Goal: Task Accomplishment & Management: Use online tool/utility

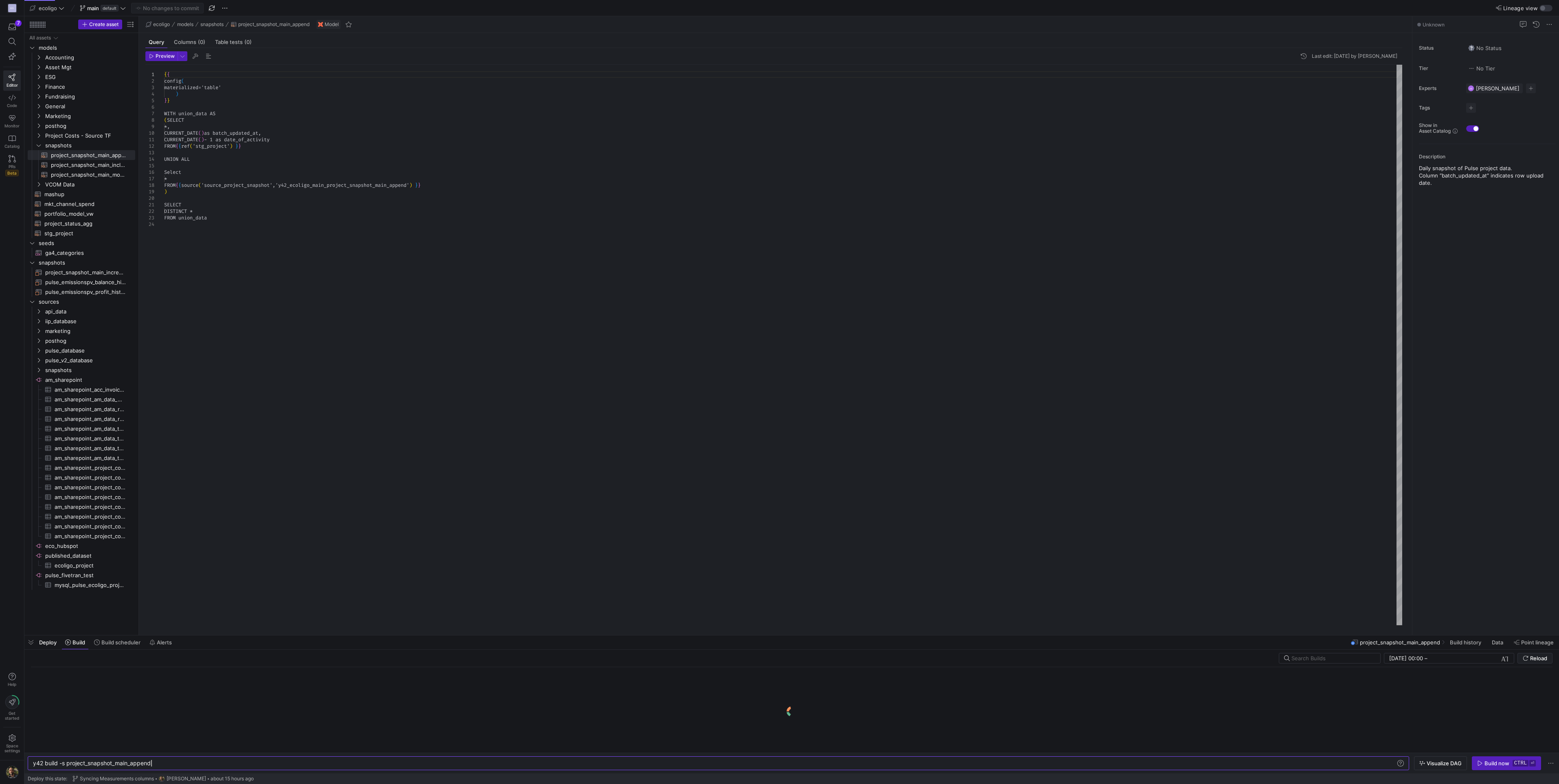
scroll to position [0, 118]
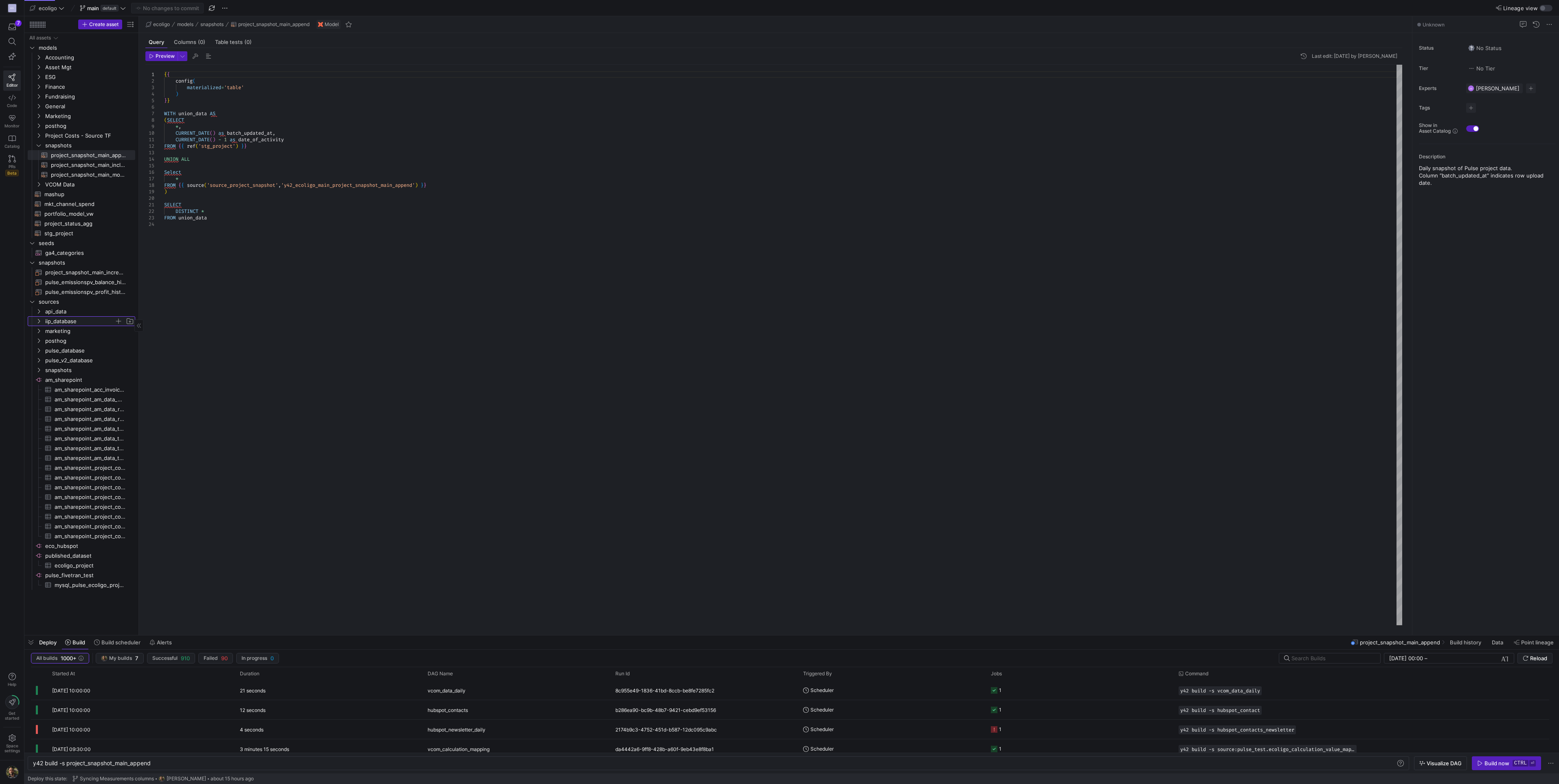
click at [38, 319] on icon "Press SPACE to select this row." at bounding box center [38, 321] width 5 height 5
click at [87, 388] on span "public_tranches​​​​​​​​​" at bounding box center [93, 390] width 65 height 9
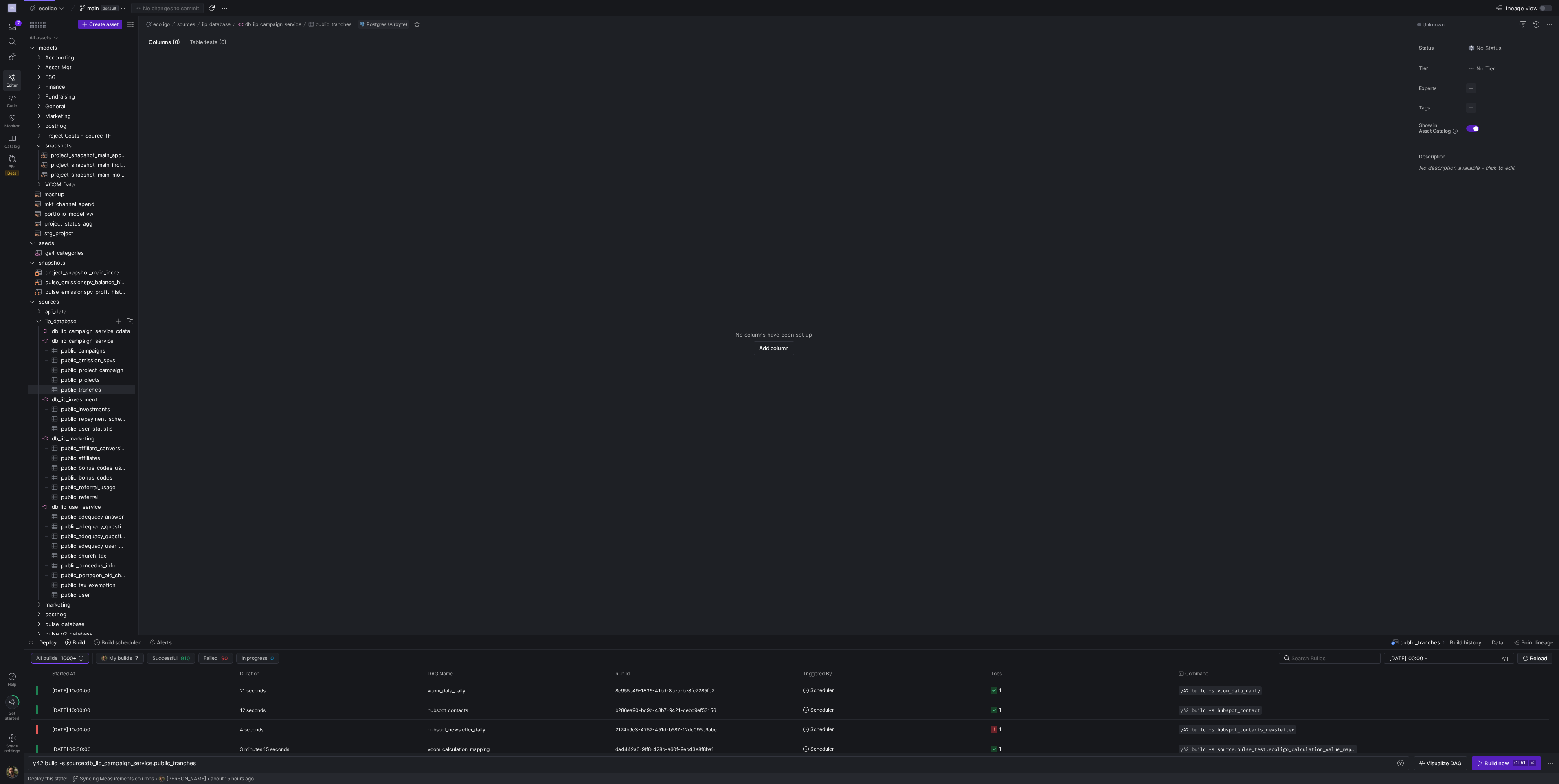
click at [201, 770] on y42-orchestration-inline-build "y42 build -s source:db_iip_campaign_service.public _tranches y42 build -s sourc…" at bounding box center [792, 763] width 1535 height 21
click at [205, 770] on div "y42 build -s source:db_iip_campaign_service.public _tranches y42 build -s sourc…" at bounding box center [718, 763] width 1382 height 14
click at [214, 763] on div "y42 build -s source:db_iip_campaign_service.public _tranches" at bounding box center [715, 763] width 1363 height 7
type textarea "y42 build -s source:db_iip_campaign_service.public_tranches --full-refresh"
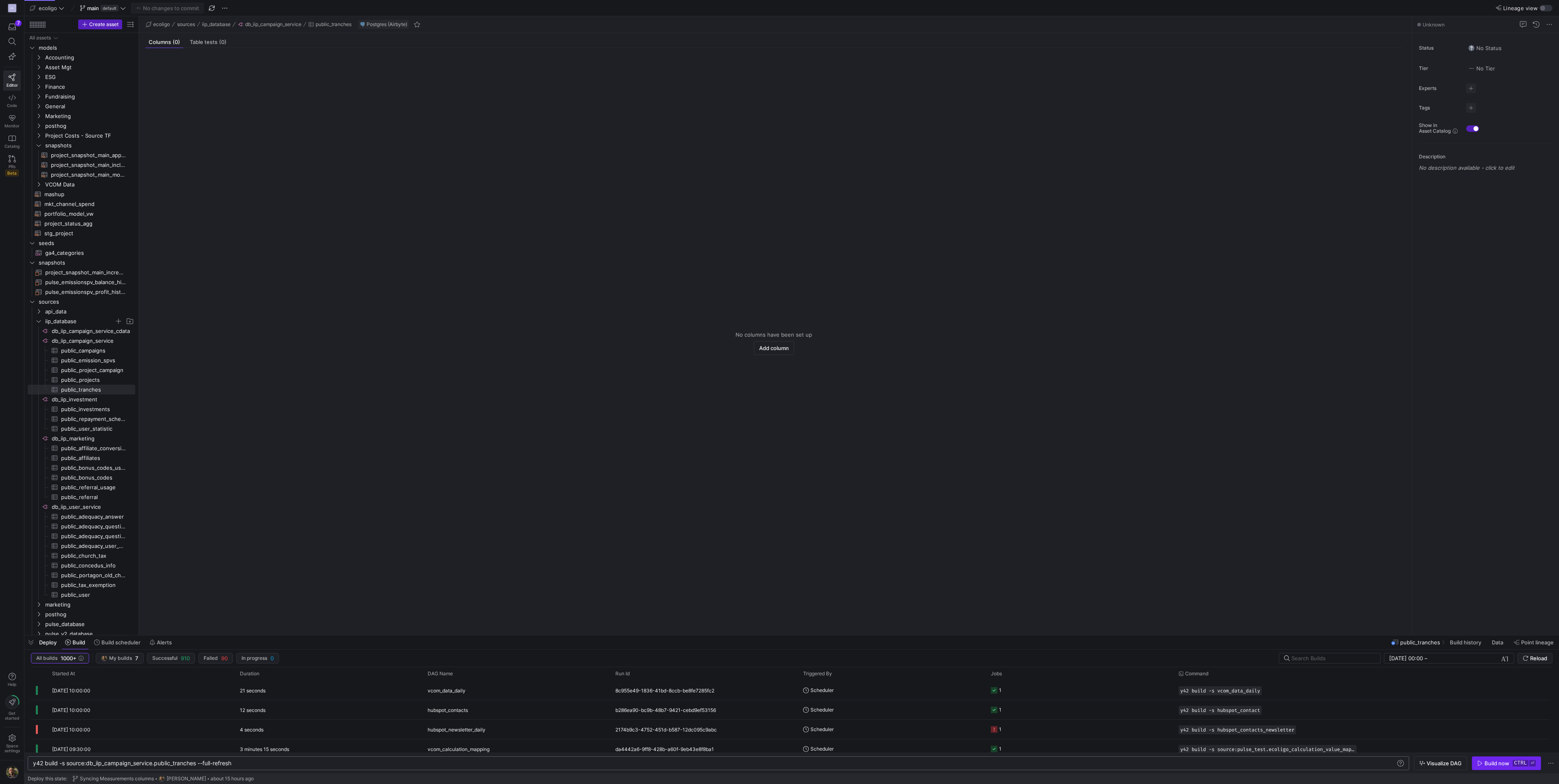
click at [1503, 762] on div "Build now" at bounding box center [1497, 763] width 25 height 7
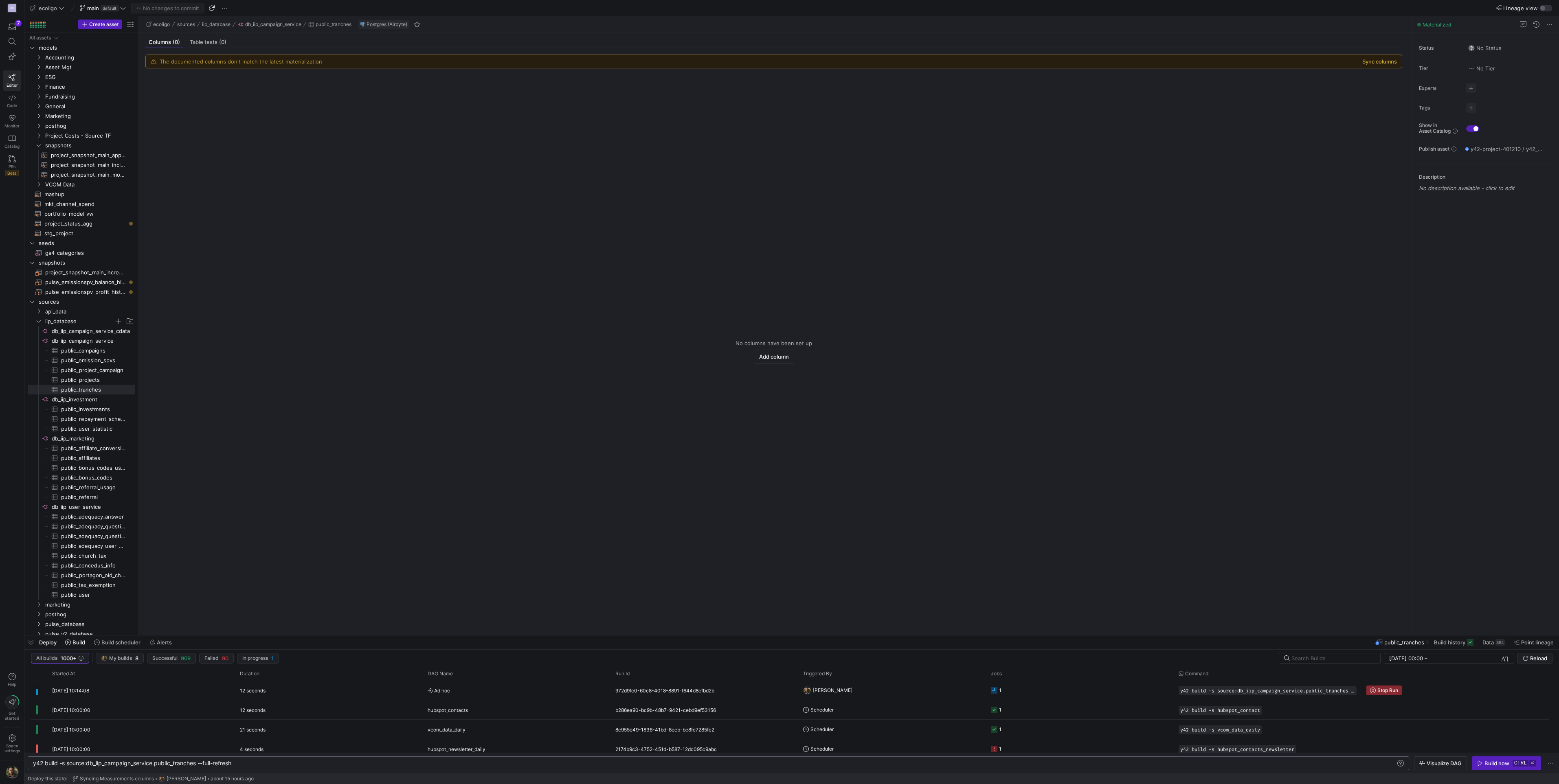
click at [1374, 64] on button "Sync columns" at bounding box center [1379, 61] width 34 height 7
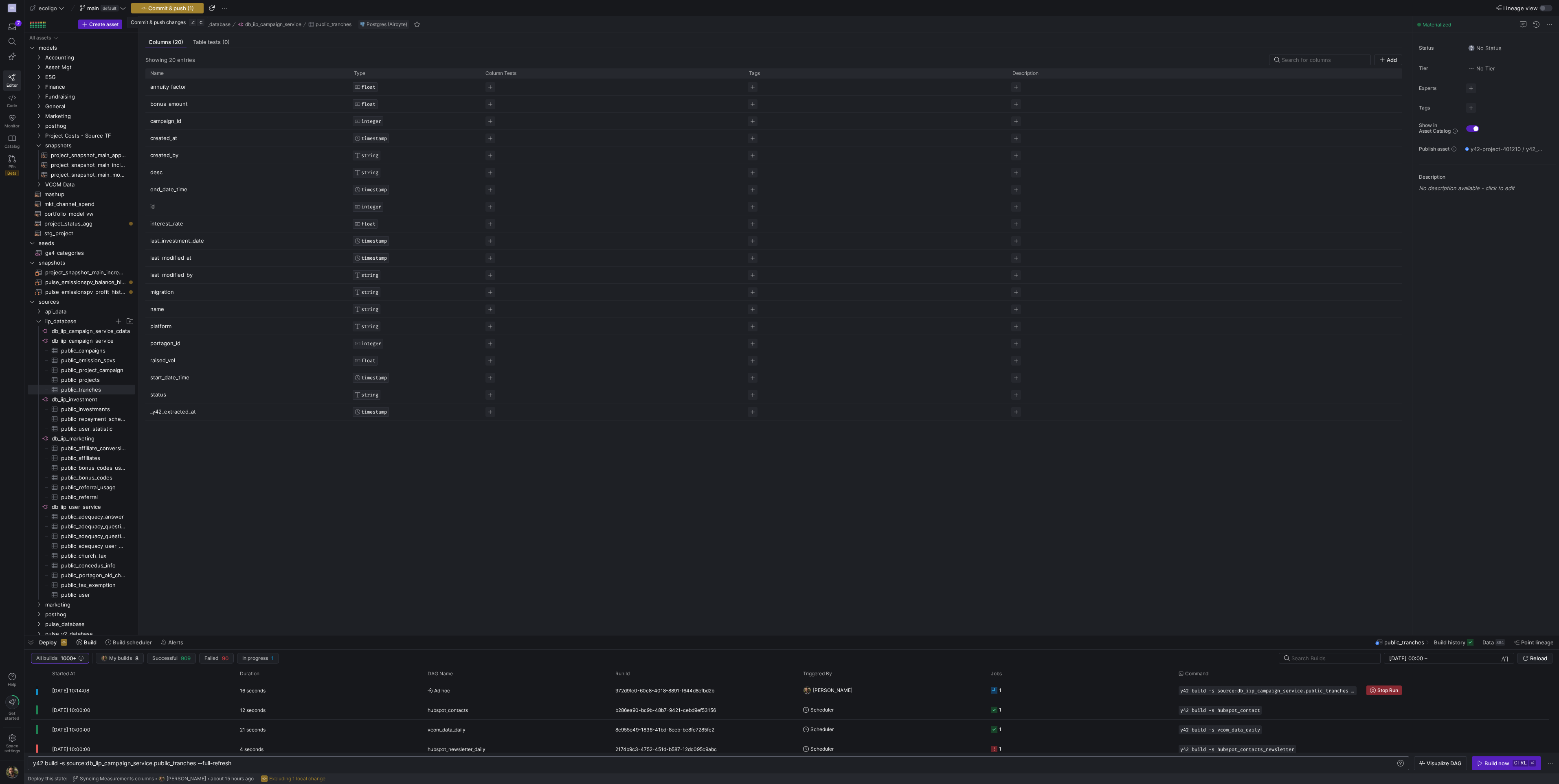
click at [168, 9] on span "Commit & push (1)" at bounding box center [171, 8] width 45 height 7
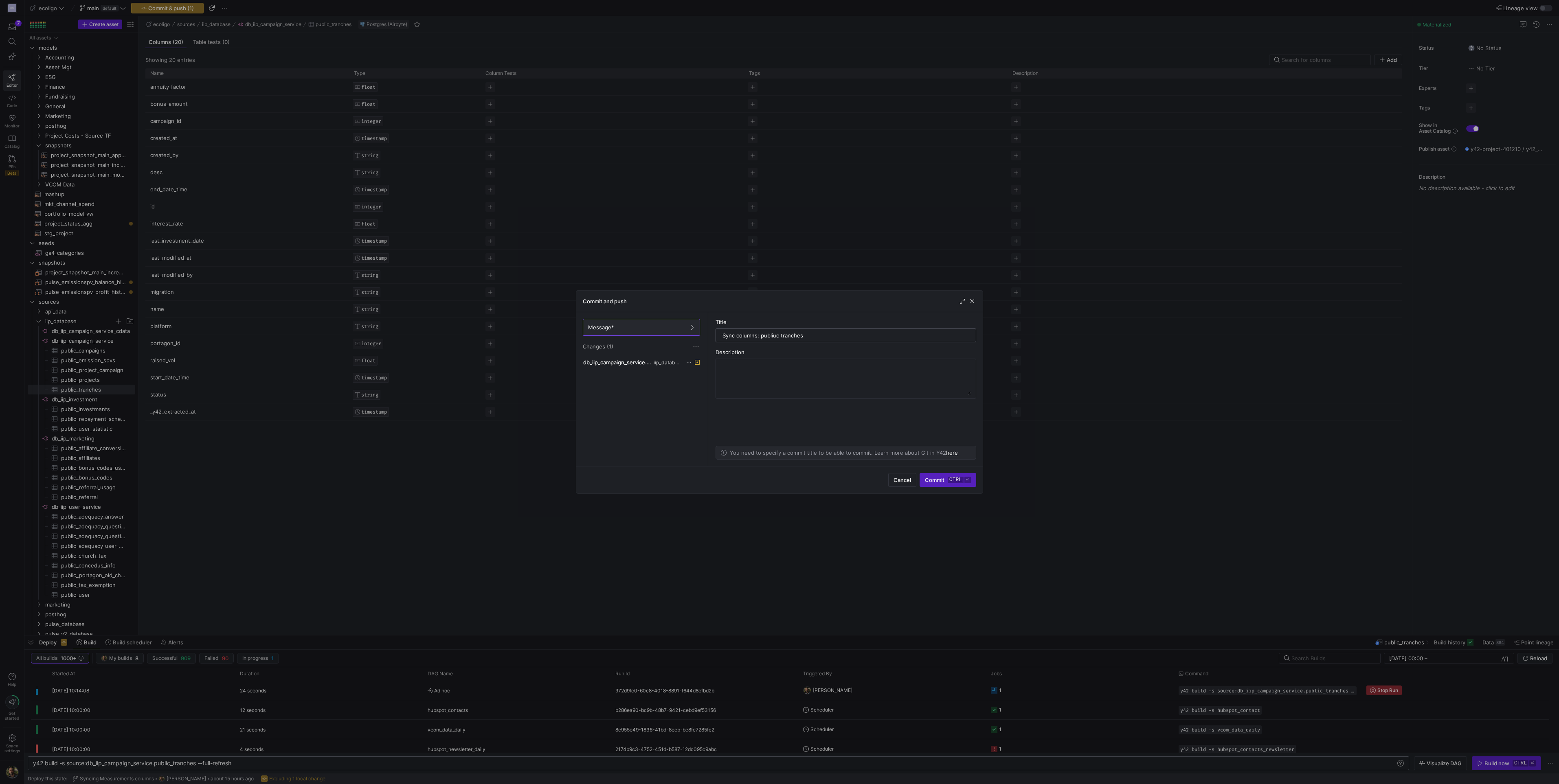
click at [774, 333] on input "Sync columns: publiuc tranches" at bounding box center [846, 335] width 247 height 7
type input "Sync columns: public tranches"
click at [938, 477] on span "Commit ctrl ⏎" at bounding box center [948, 480] width 46 height 7
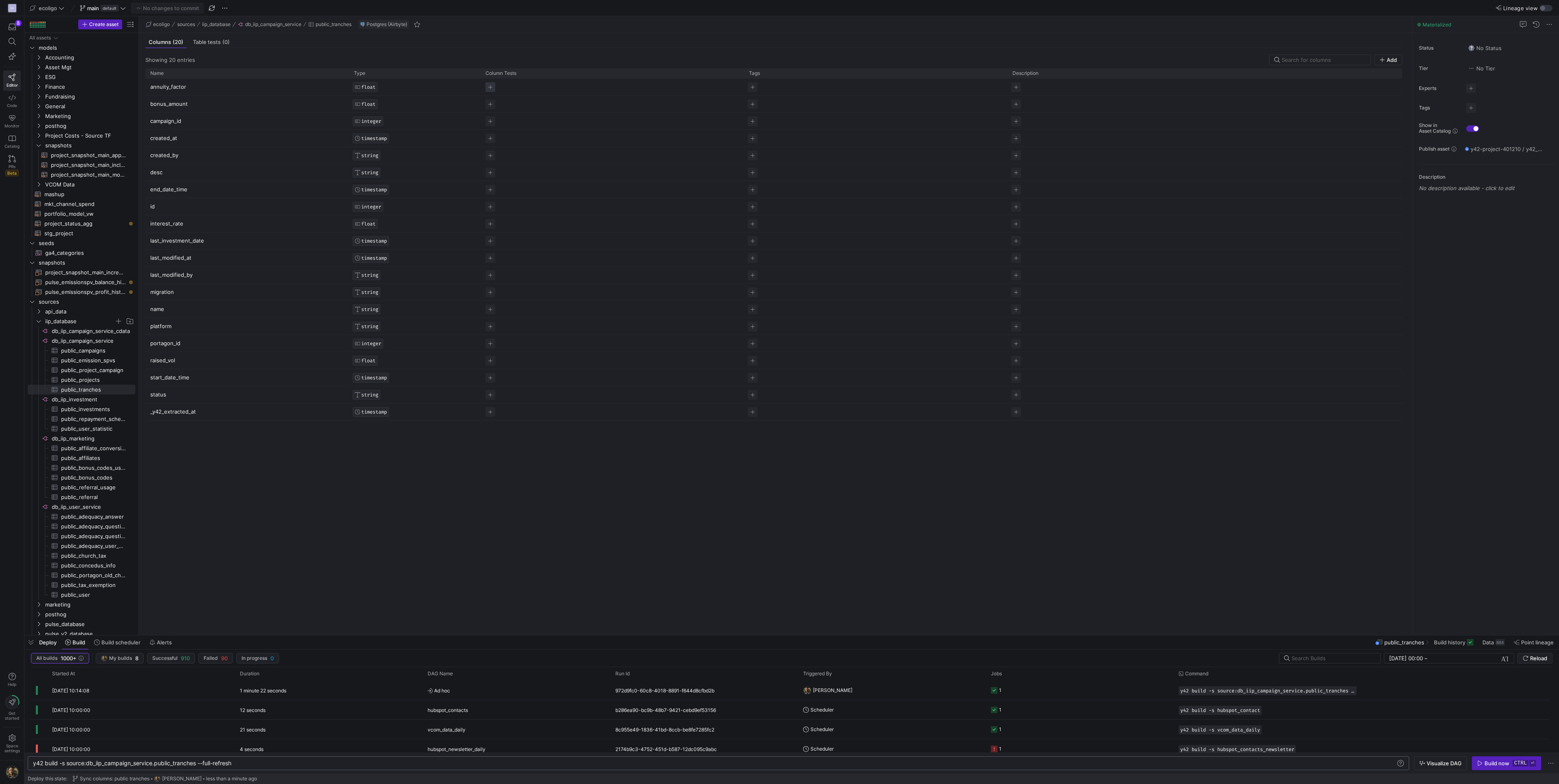
click at [490, 87] on span "Press SPACE to select this row." at bounding box center [490, 87] width 10 height 10
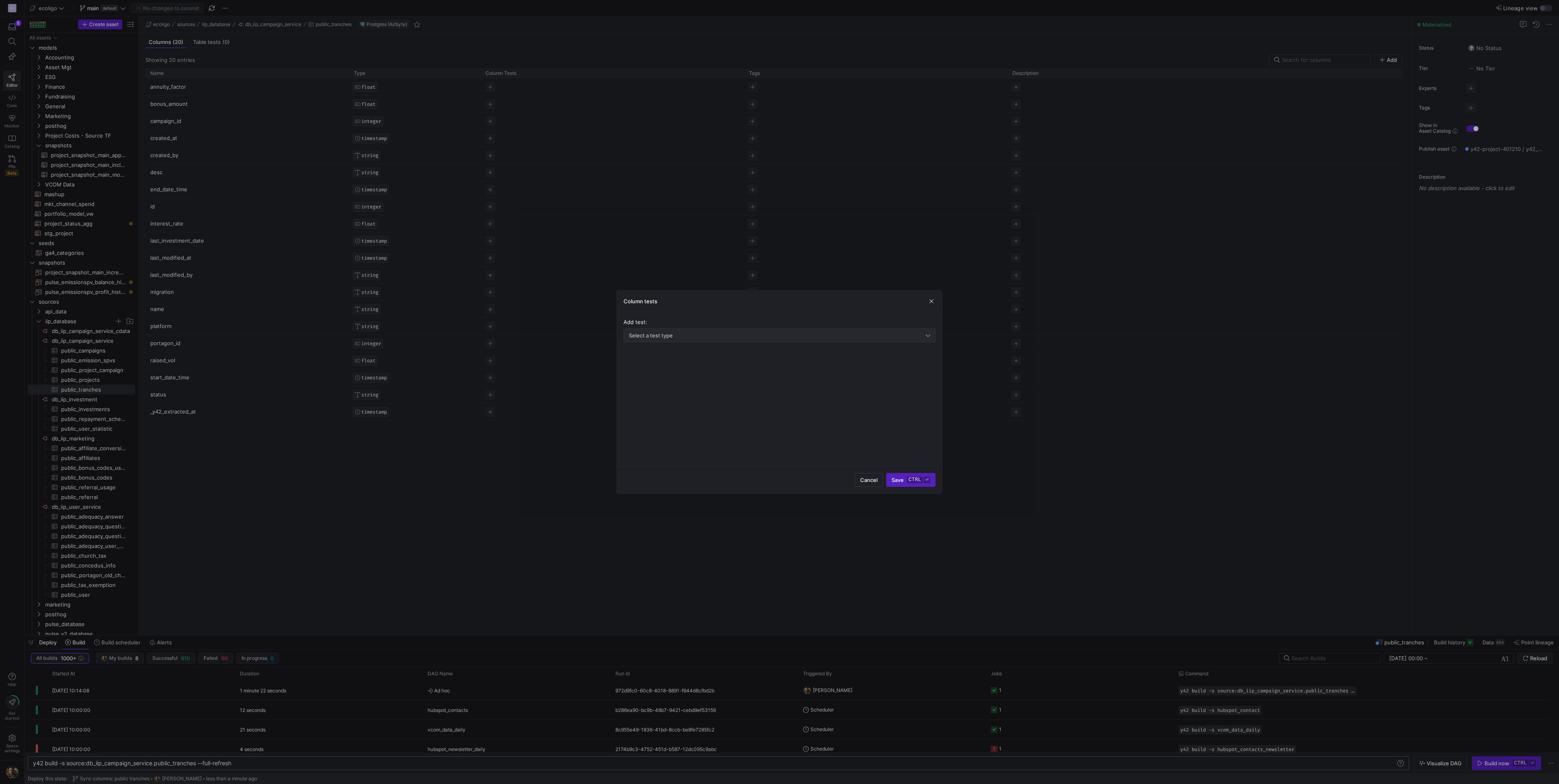
click at [698, 330] on div "Select a test type" at bounding box center [780, 336] width 301 height 13
click at [642, 350] on span "Not null" at bounding box center [779, 350] width 304 height 7
click at [657, 369] on span "Select a test type" at bounding box center [651, 367] width 44 height 7
click at [756, 365] on div at bounding box center [780, 392] width 1559 height 784
click at [928, 325] on span "button" at bounding box center [928, 325] width 8 height 8
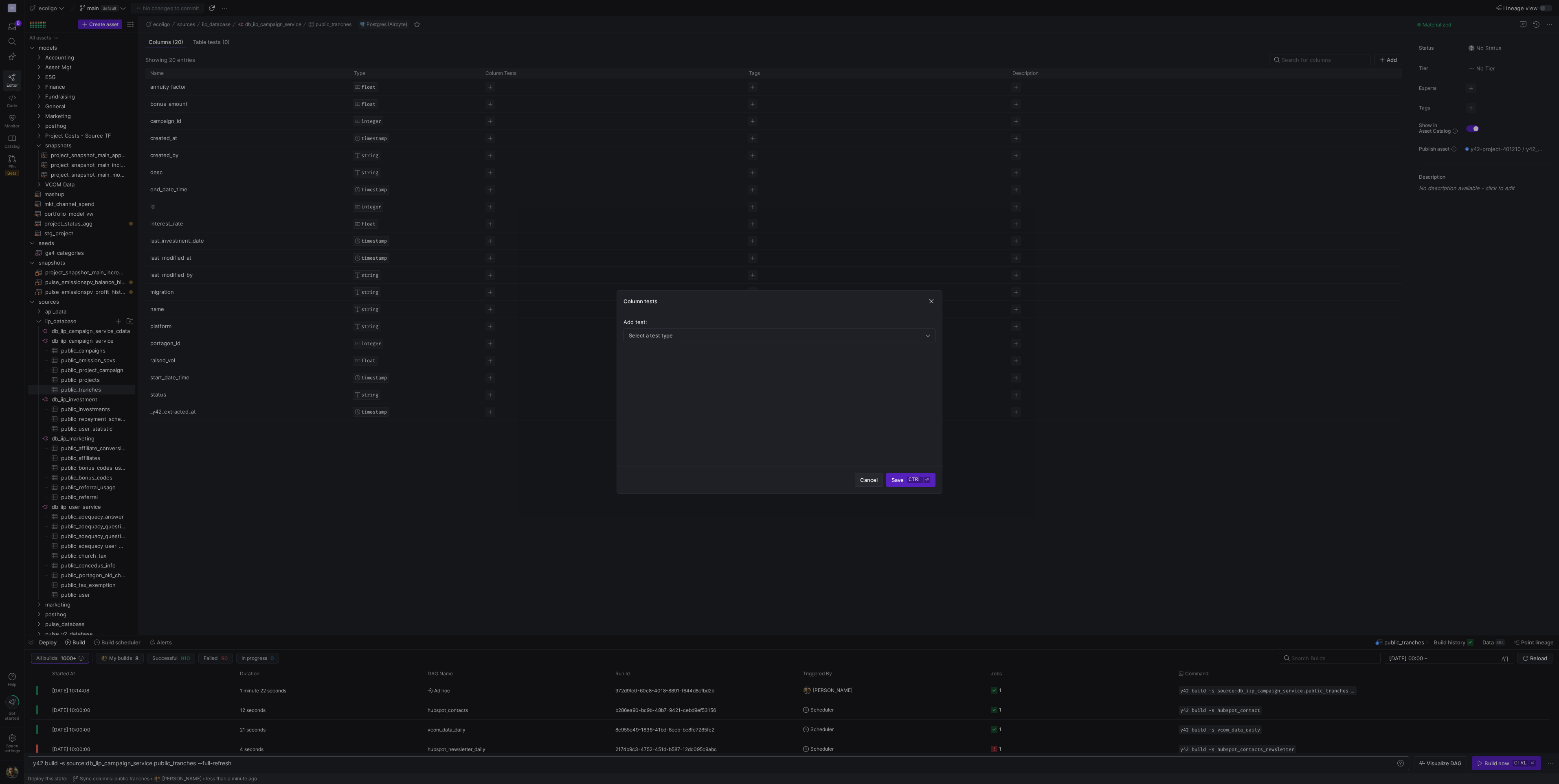
click at [870, 475] on span "button" at bounding box center [868, 480] width 27 height 13
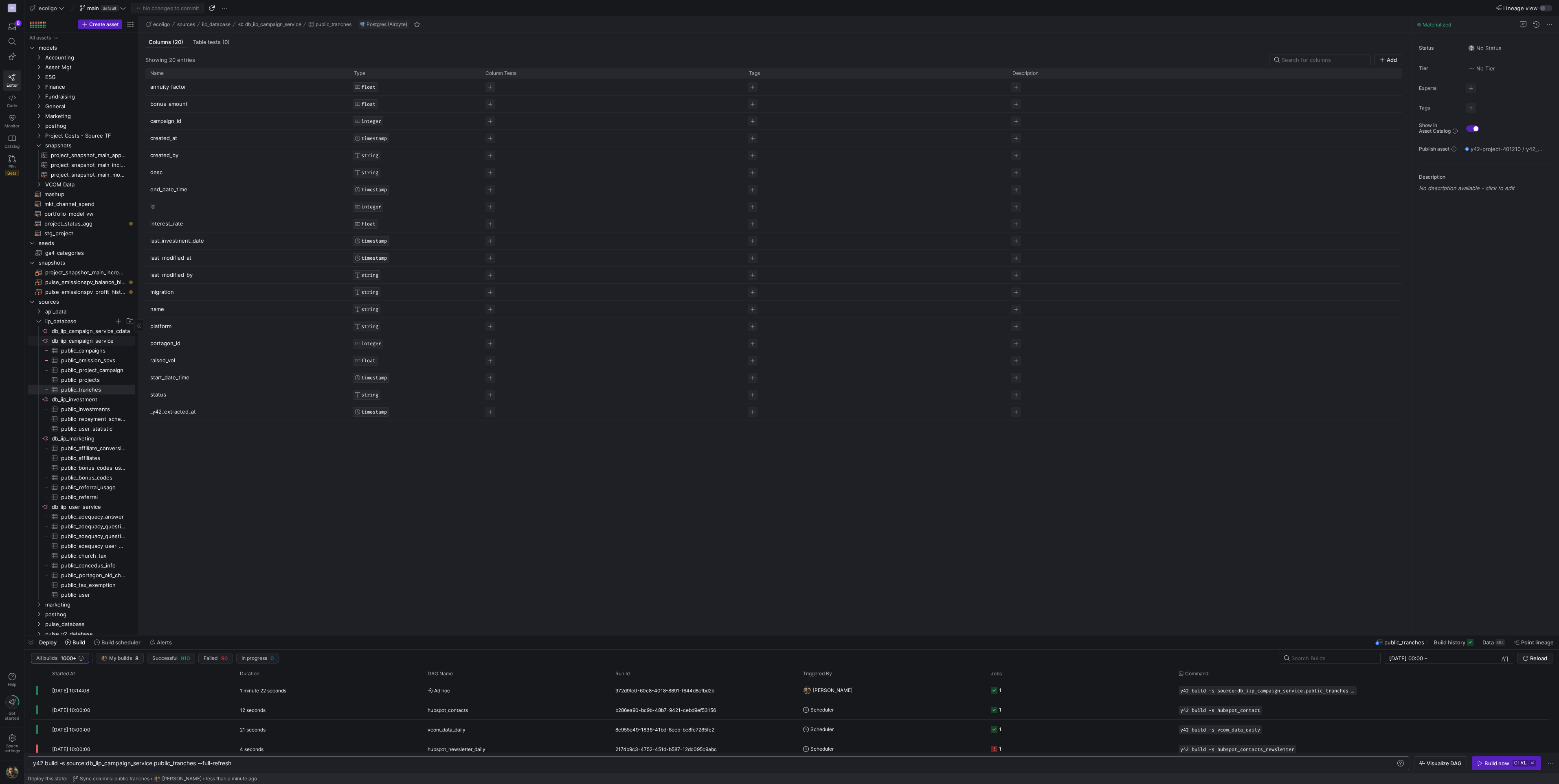
click at [84, 339] on span "db_iip_campaign_service​​​​​​​​" at bounding box center [93, 341] width 82 height 9
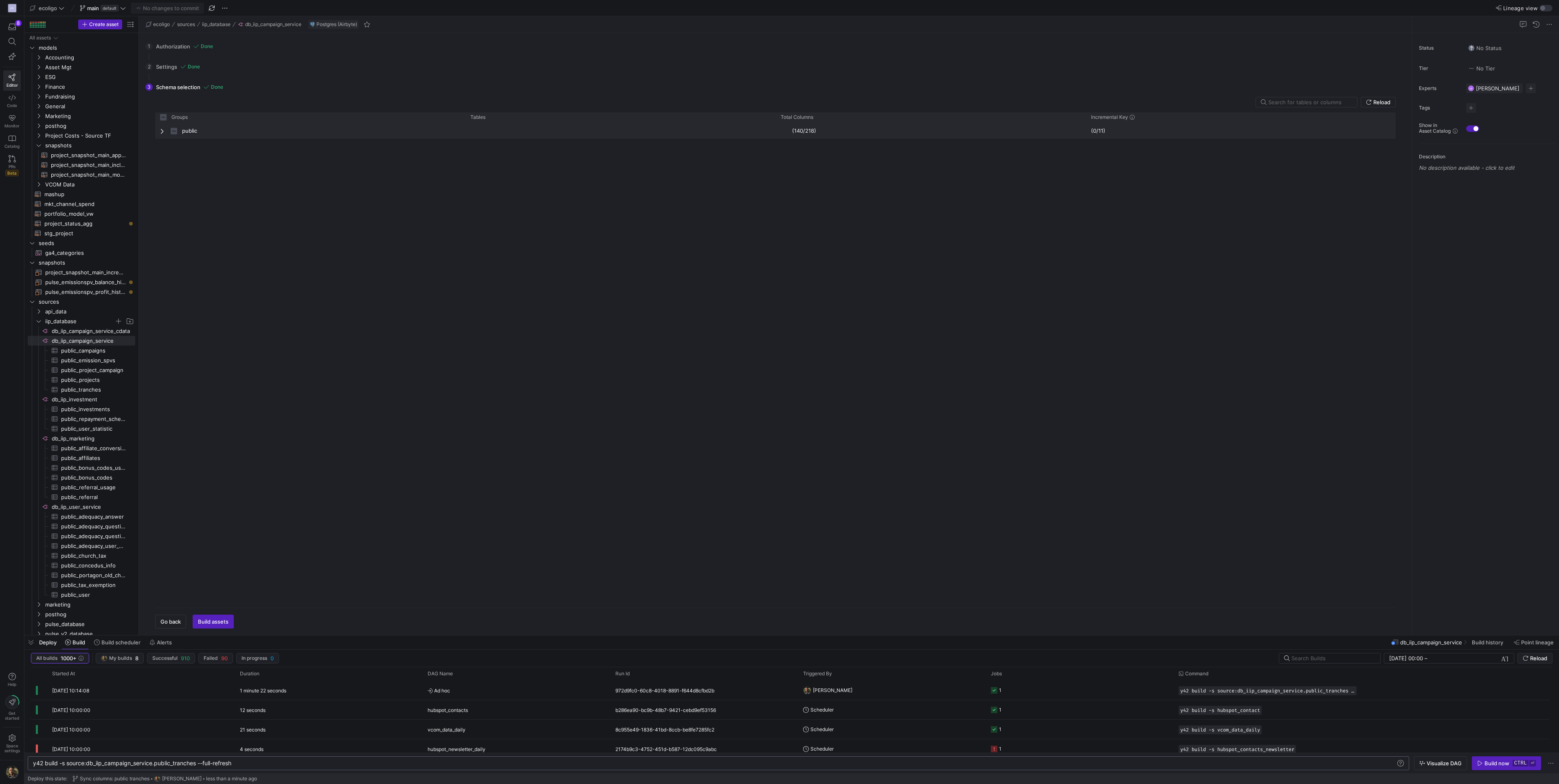
click at [160, 128] on span "Press SPACE to select this row." at bounding box center [162, 131] width 5 height 7
checkbox input "false"
